Goal: Information Seeking & Learning: Find contact information

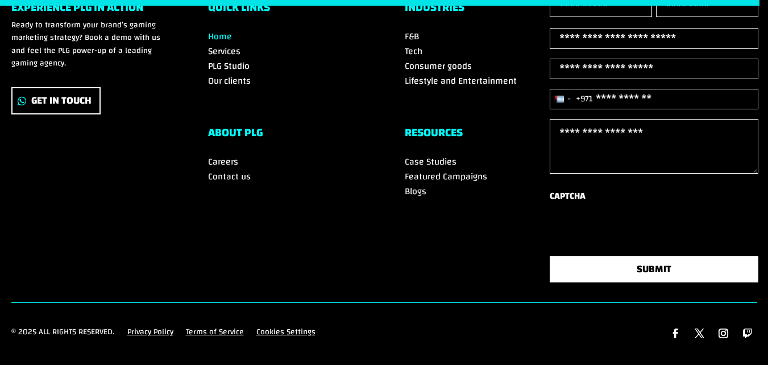
scroll to position [3993, 0]
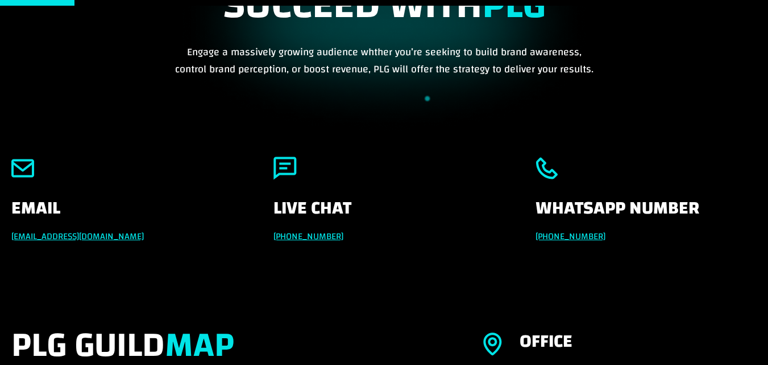
scroll to position [171, 0]
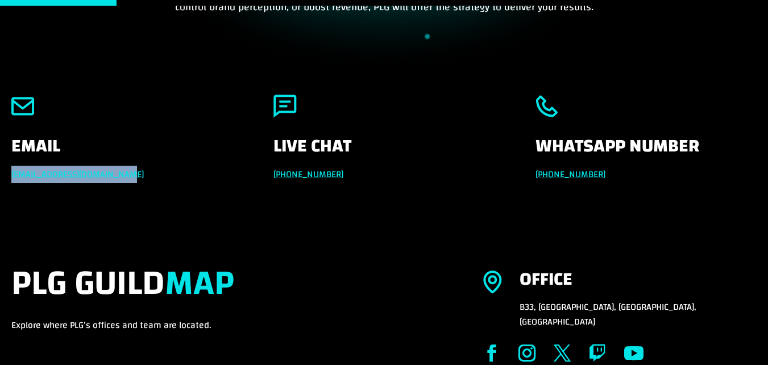
drag, startPoint x: 0, startPoint y: 174, endPoint x: 158, endPoint y: 174, distance: 158.1
click at [158, 174] on div "Email [EMAIL_ADDRESS][DOMAIN_NAME] Live Chat [PHONE_NUMBER] Whatsapp Number [PH…" at bounding box center [384, 163] width 768 height 168
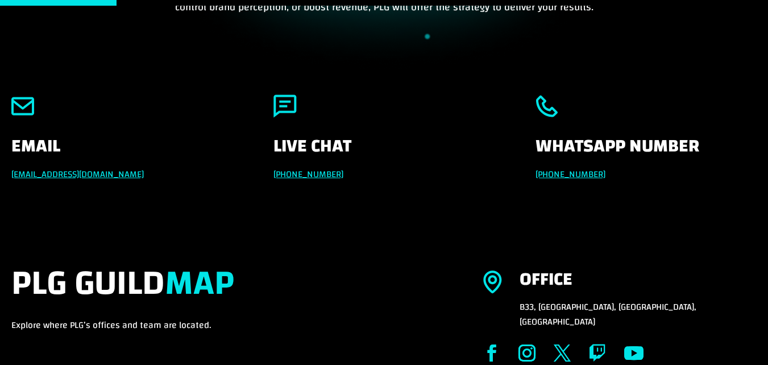
click at [350, 171] on p "[PHONE_NUMBER]" at bounding box center [384, 174] width 221 height 15
drag, startPoint x: 353, startPoint y: 176, endPoint x: 263, endPoint y: 174, distance: 89.9
click at [263, 174] on div "Email [EMAIL_ADDRESS][DOMAIN_NAME] Live Chat [PHONE_NUMBER] Whatsapp Number [PH…" at bounding box center [384, 138] width 746 height 118
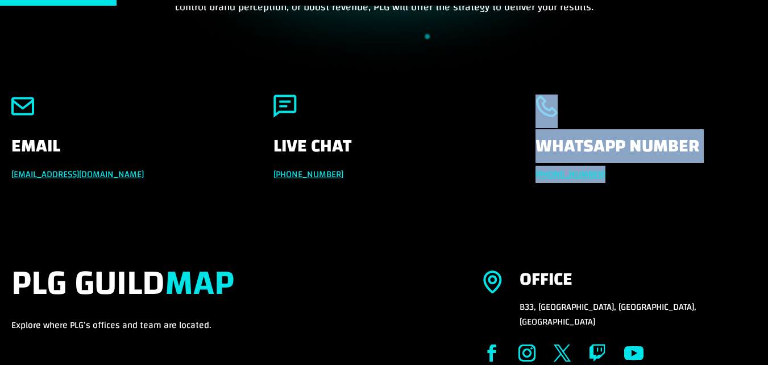
drag, startPoint x: 616, startPoint y: 173, endPoint x: 469, endPoint y: 173, distance: 146.7
click at [469, 173] on div "Email info@powerleaguegaming.com Live Chat +971 551257087 Whatsapp Number +971 …" at bounding box center [384, 138] width 746 height 118
click at [469, 173] on p "+971 551257087" at bounding box center [384, 174] width 221 height 15
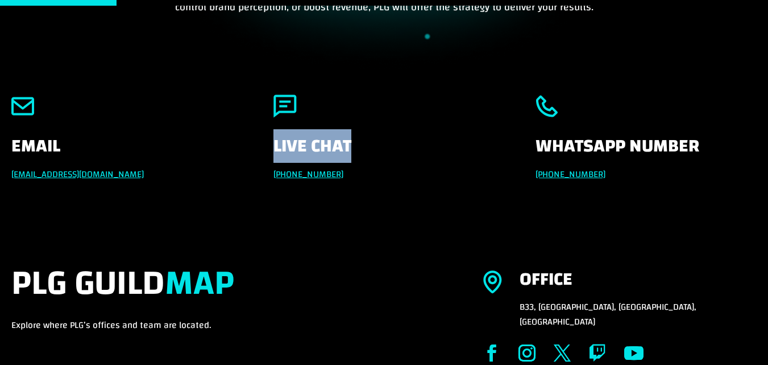
drag, startPoint x: 277, startPoint y: 144, endPoint x: 361, endPoint y: 144, distance: 83.6
click at [361, 144] on div "Email info@powerleaguegaming.com Live Chat +971 551257087 Whatsapp Number +971 …" at bounding box center [384, 138] width 746 height 118
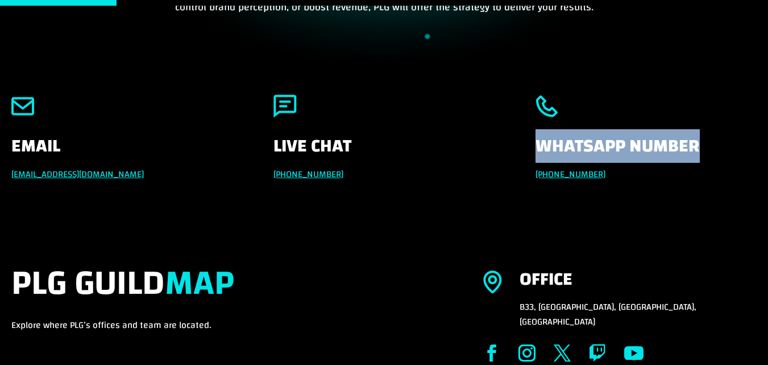
drag, startPoint x: 529, startPoint y: 139, endPoint x: 695, endPoint y: 152, distance: 166.5
click at [695, 152] on div "Email info@powerleaguegaming.com Live Chat +971 551257087 Whatsapp Number +971 …" at bounding box center [384, 138] width 746 height 118
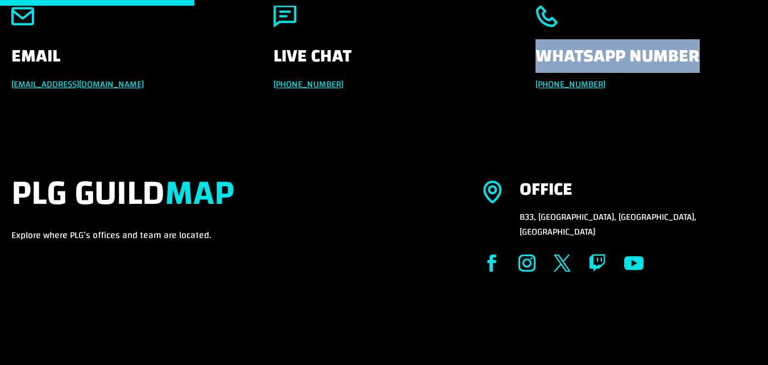
scroll to position [284, 0]
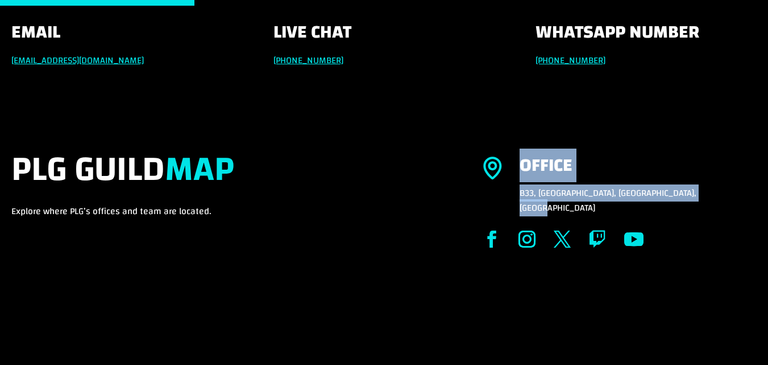
drag, startPoint x: 717, startPoint y: 185, endPoint x: 520, endPoint y: 162, distance: 197.6
click at [520, 162] on div "Office $8 B33, Production City, Dubai, United Arab Emirates" at bounding box center [639, 185] width 238 height 59
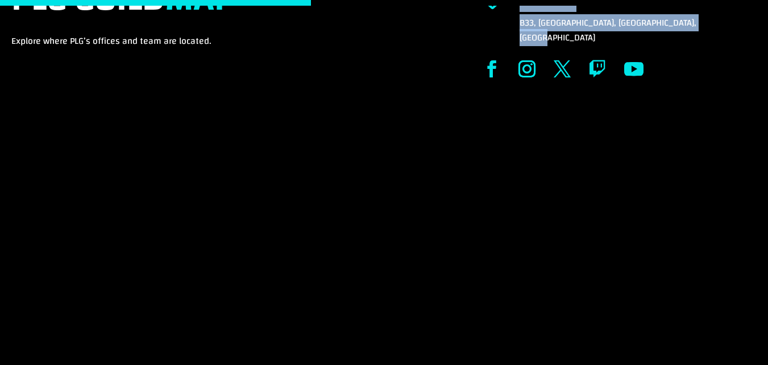
scroll to position [455, 0]
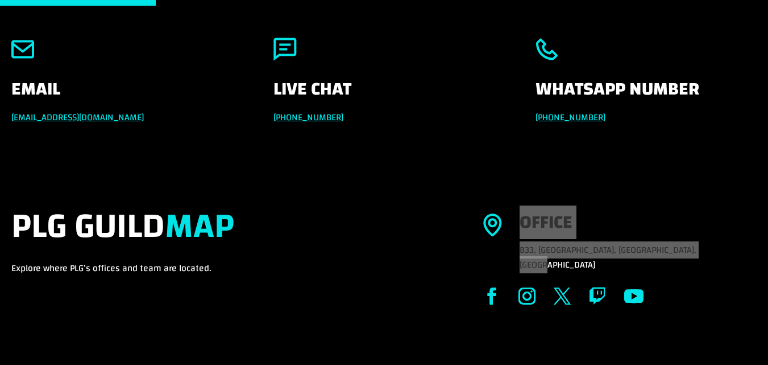
scroll to position [227, 0]
